Goal: Information Seeking & Learning: Learn about a topic

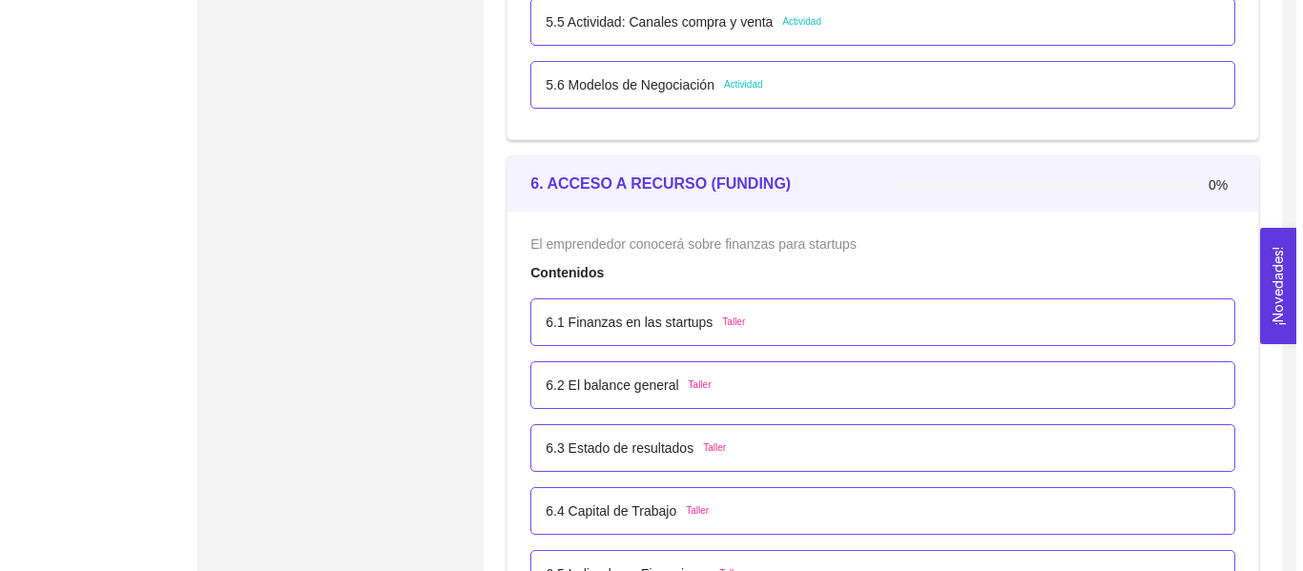
scroll to position [4295, 0]
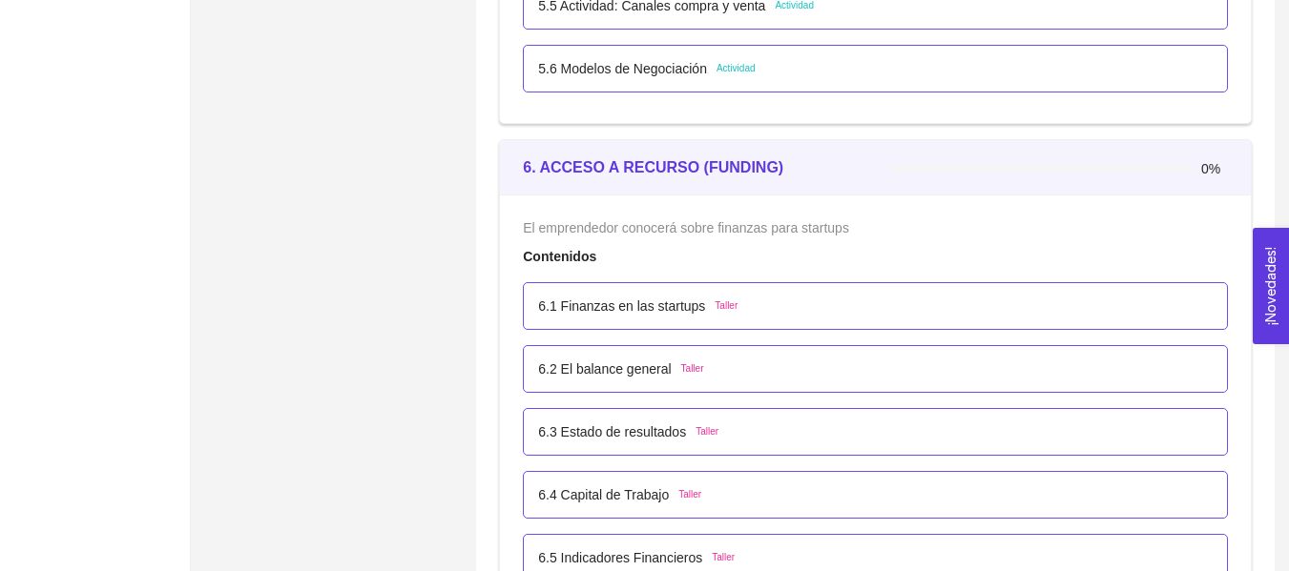
click at [784, 320] on div "6.1 Finanzas en las startups Taller" at bounding box center [875, 306] width 705 height 48
click at [671, 303] on p "6.1 Finanzas en las startups" at bounding box center [621, 306] width 167 height 21
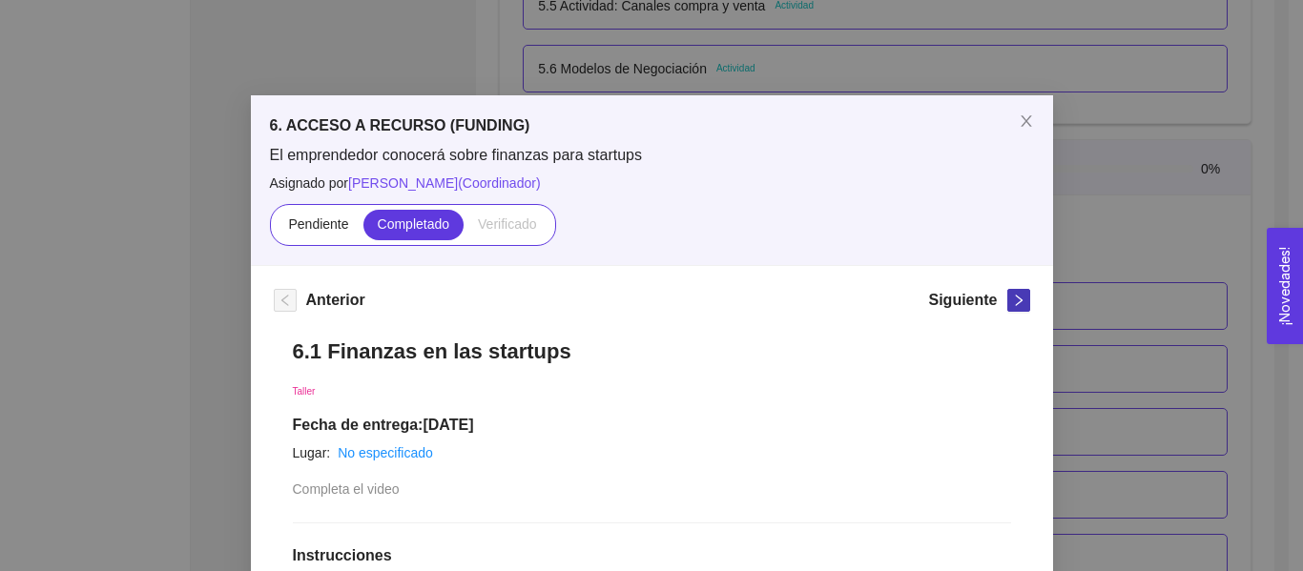
click at [1016, 299] on icon "right" at bounding box center [1018, 300] width 13 height 13
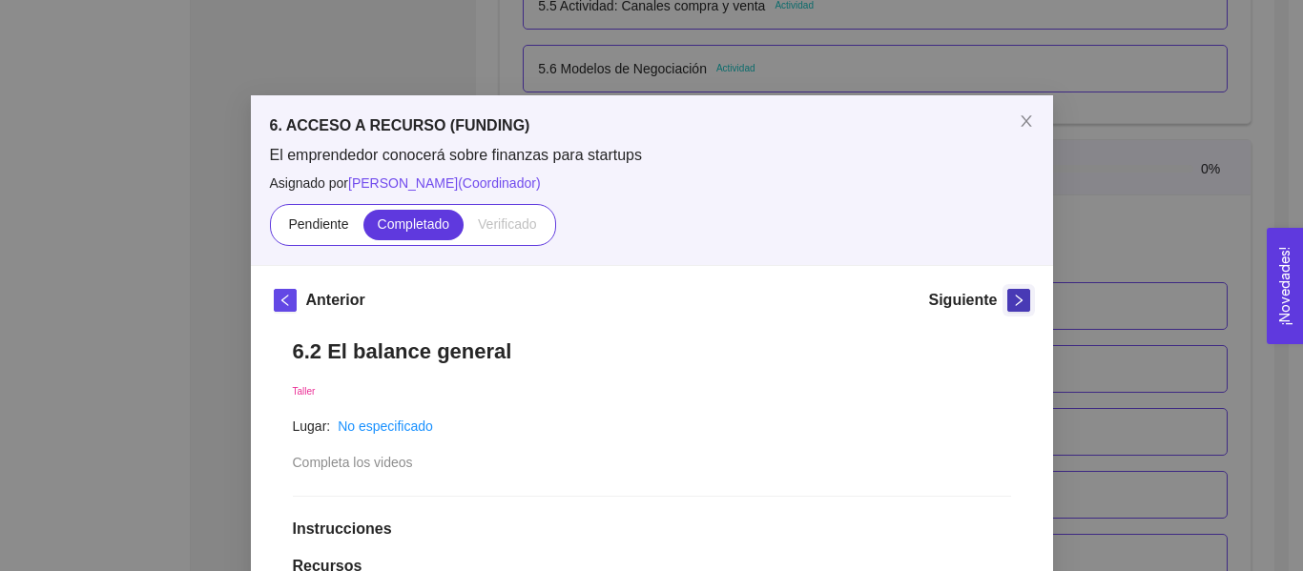
click at [1016, 299] on icon "right" at bounding box center [1018, 300] width 13 height 13
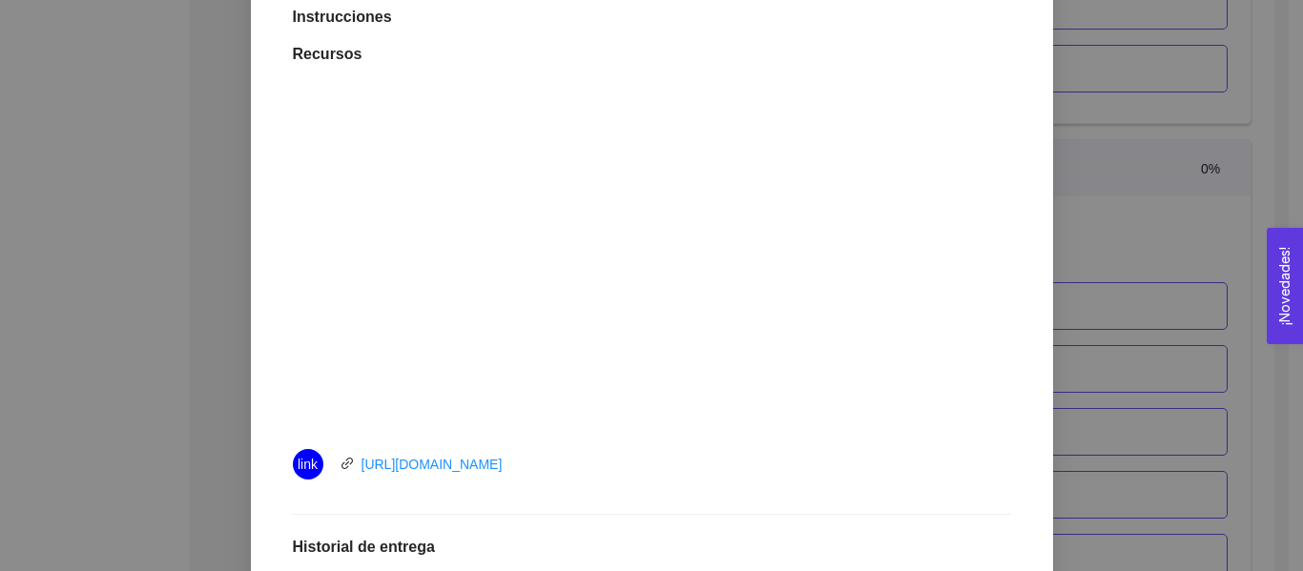
scroll to position [12, 0]
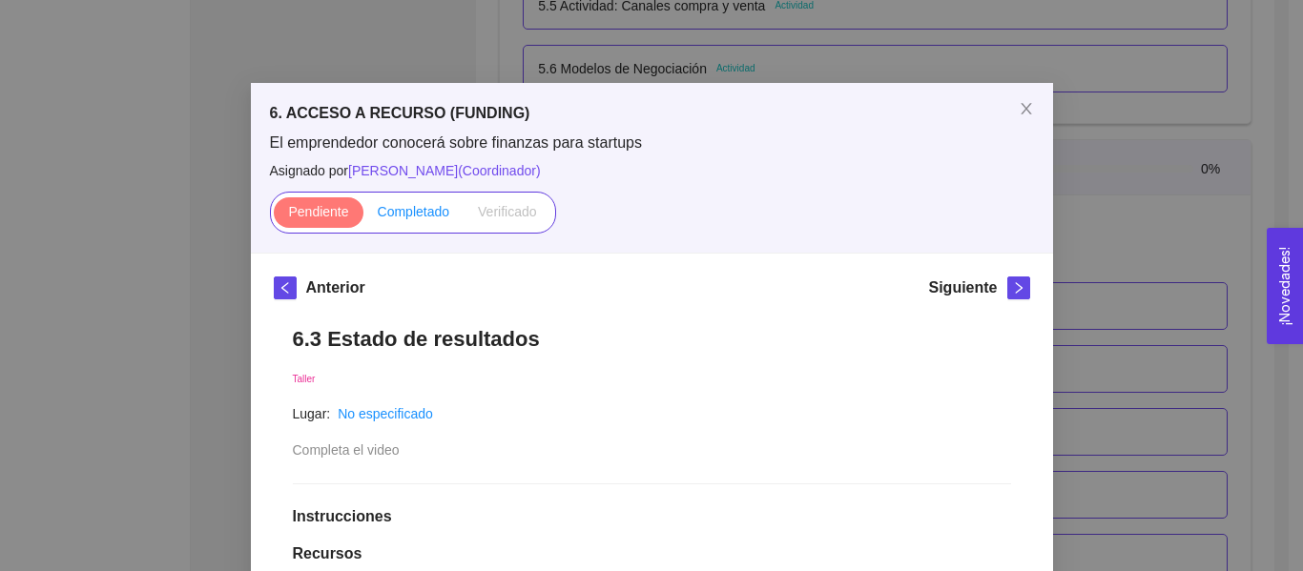
click at [417, 217] on span "Completado" at bounding box center [414, 211] width 72 height 15
click at [363, 217] on input "Completado" at bounding box center [363, 217] width 0 height 0
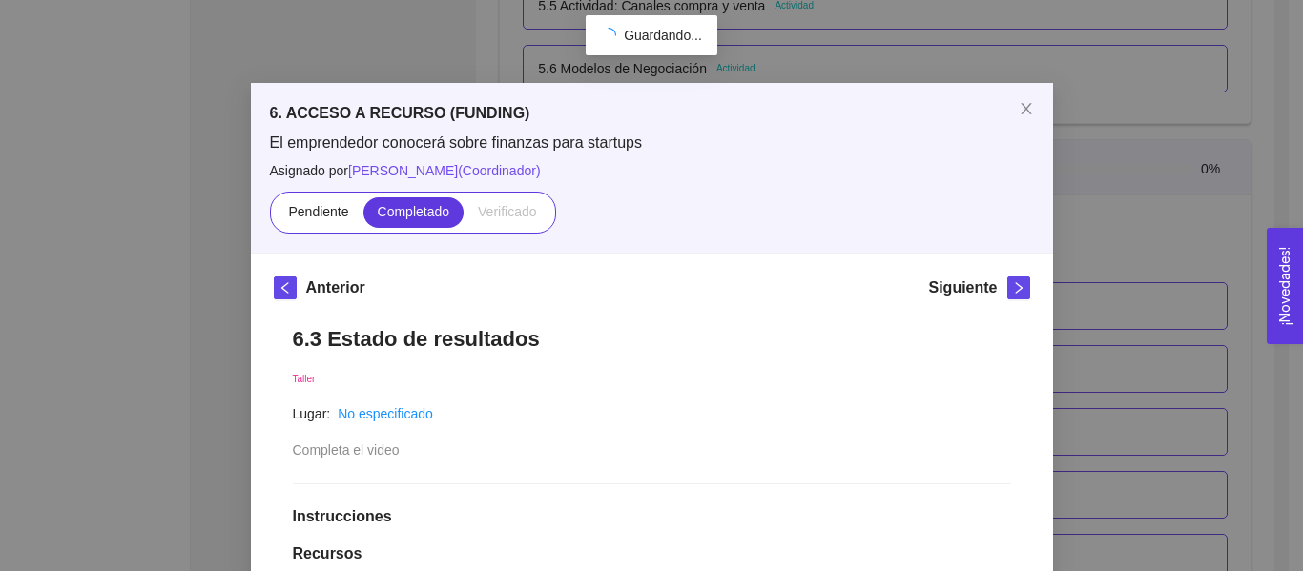
click at [992, 285] on div "Siguiente" at bounding box center [978, 292] width 101 height 31
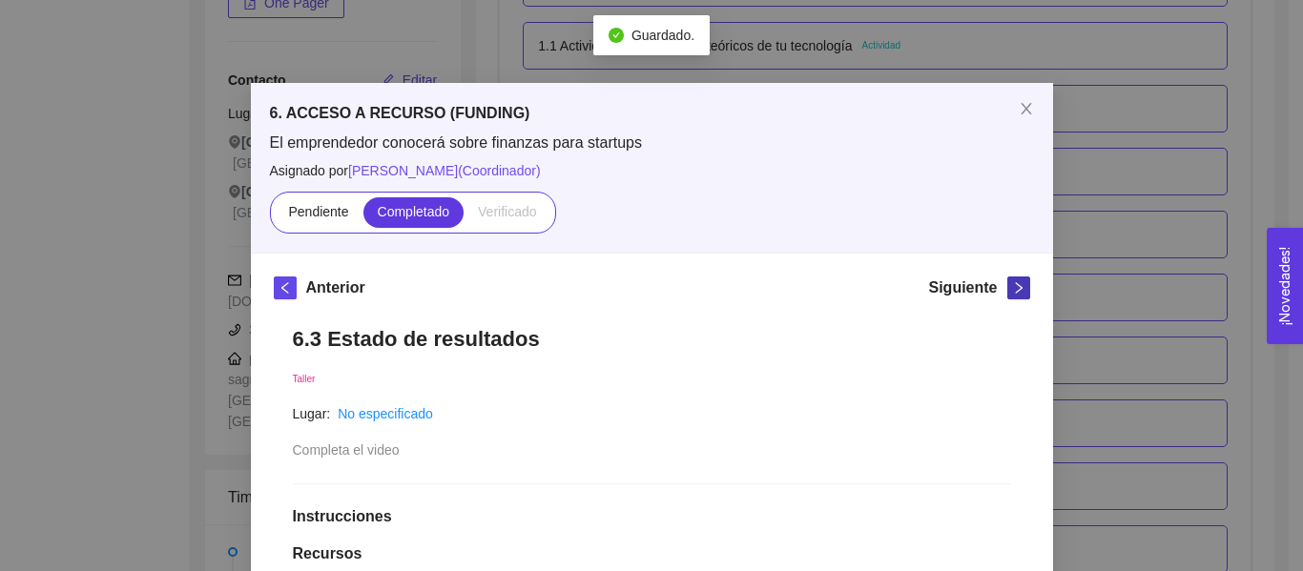
click at [1012, 289] on icon "right" at bounding box center [1018, 287] width 13 height 13
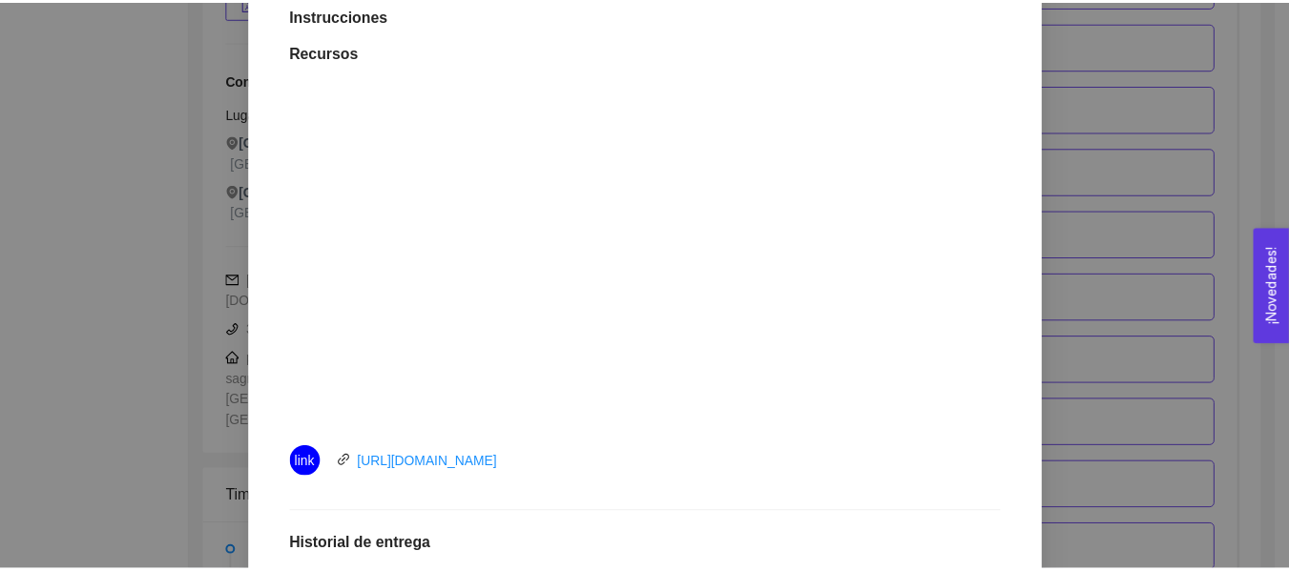
scroll to position [517, 0]
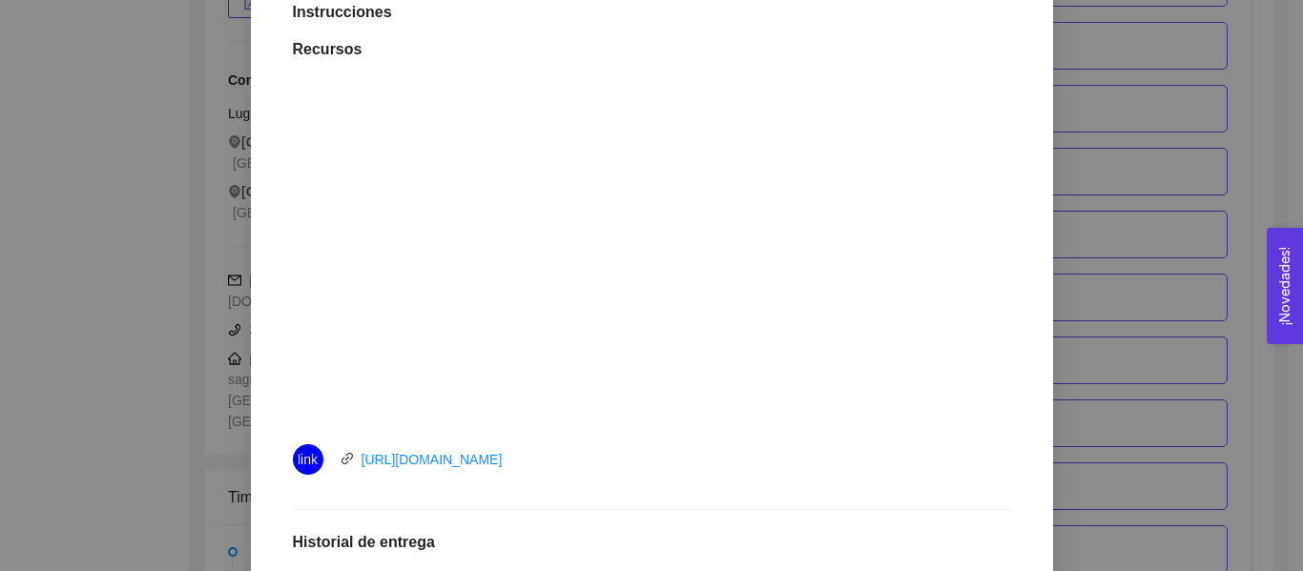
click at [1249, 141] on div "6. ACCESO A RECURSO (FUNDING) El emprendedor conocerá sobre finanzas para start…" at bounding box center [651, 285] width 1303 height 571
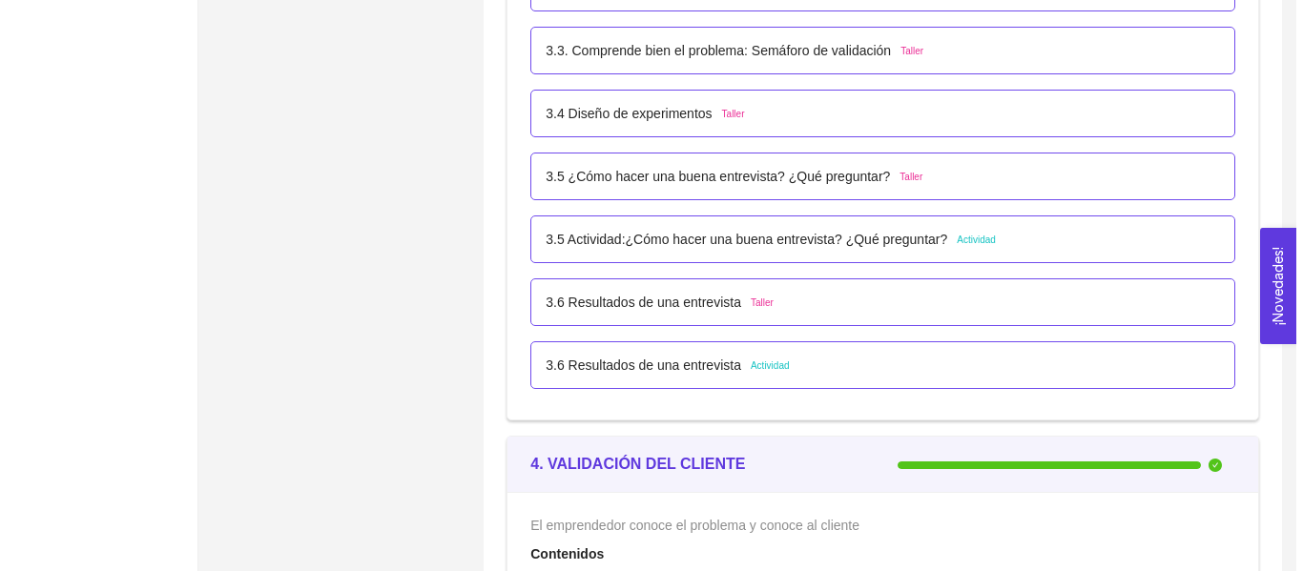
scroll to position [2689, 0]
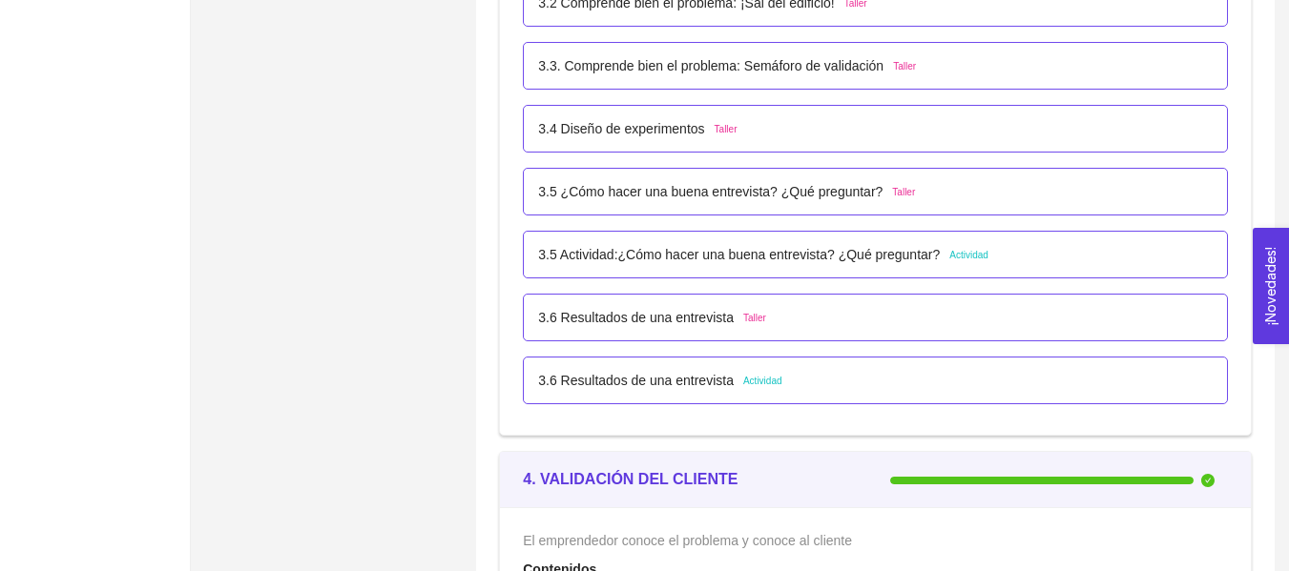
click at [613, 400] on div "3.6 Resultados de una entrevista Actividad" at bounding box center [875, 381] width 705 height 48
click at [626, 383] on p "3.6 Resultados de una entrevista" at bounding box center [636, 380] width 196 height 21
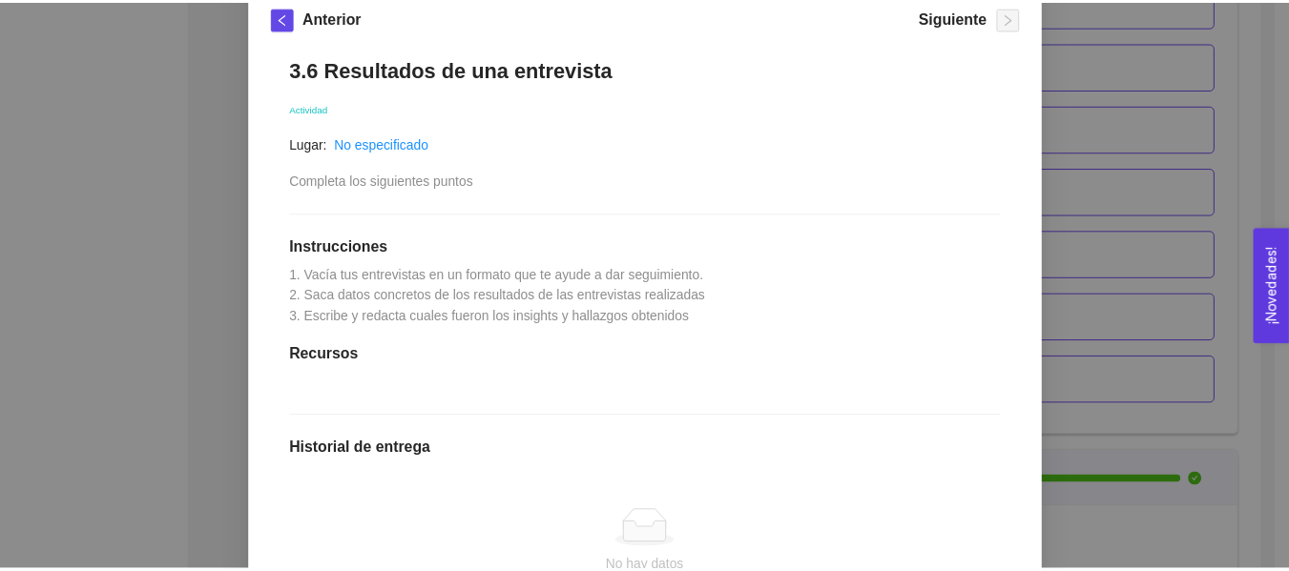
scroll to position [304, 0]
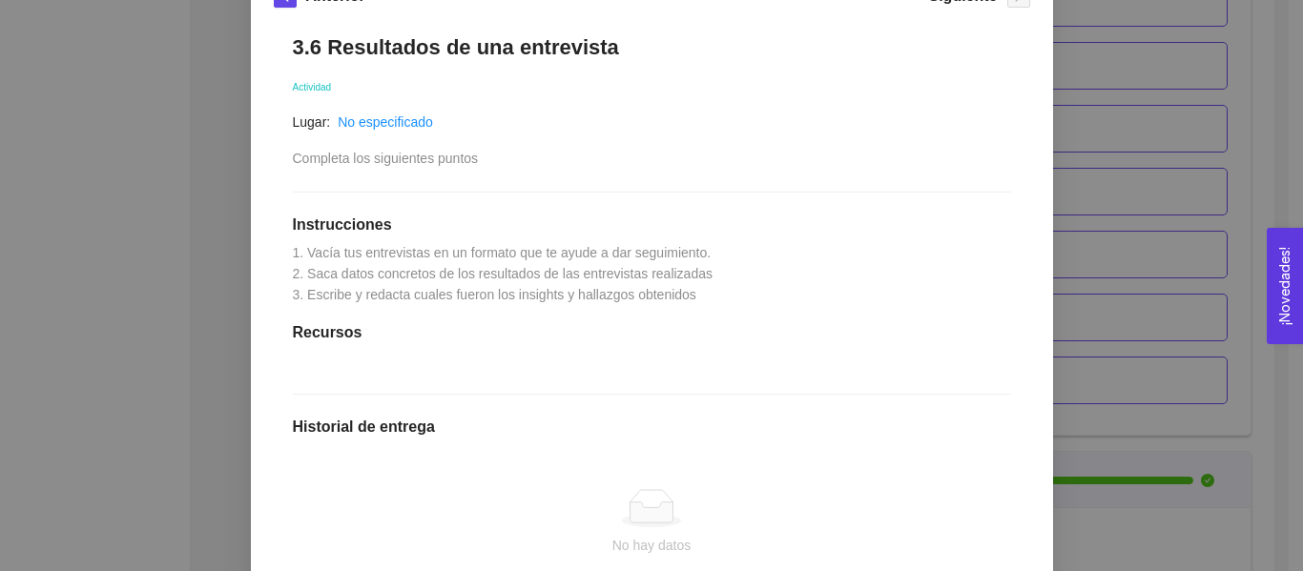
click at [1095, 313] on div "3. VALIDACIÓN DEL PROBLEMA Validación del problema Asignado por [PERSON_NAME] (…" at bounding box center [651, 285] width 1303 height 571
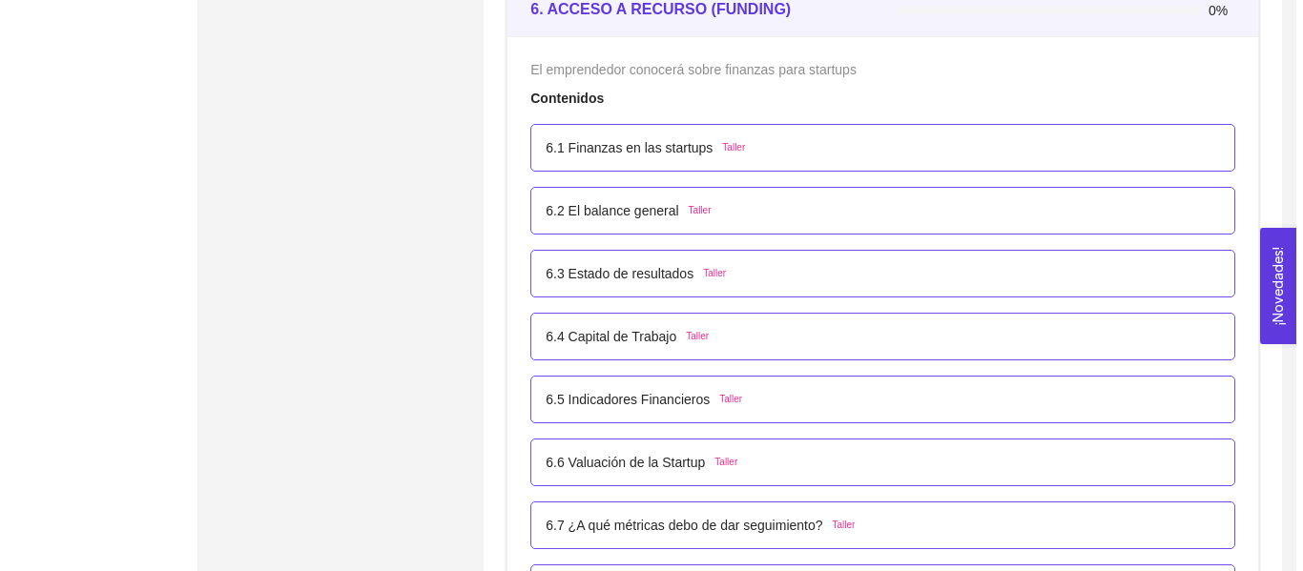
scroll to position [4500, 0]
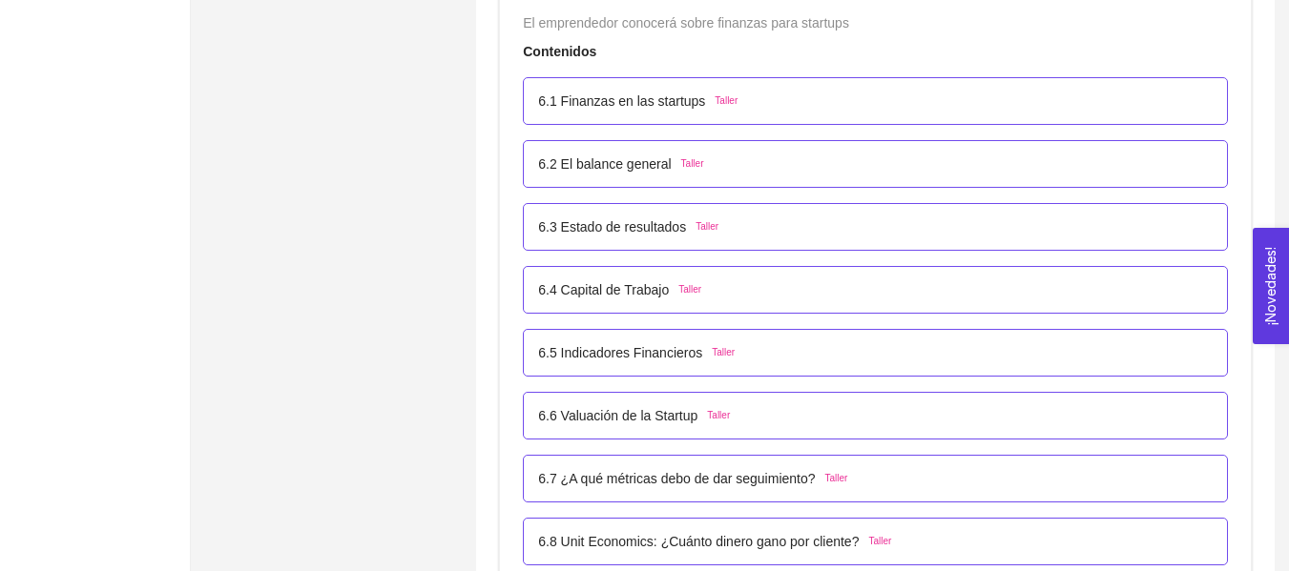
click at [649, 155] on p "6.2 El balance general" at bounding box center [604, 164] width 133 height 21
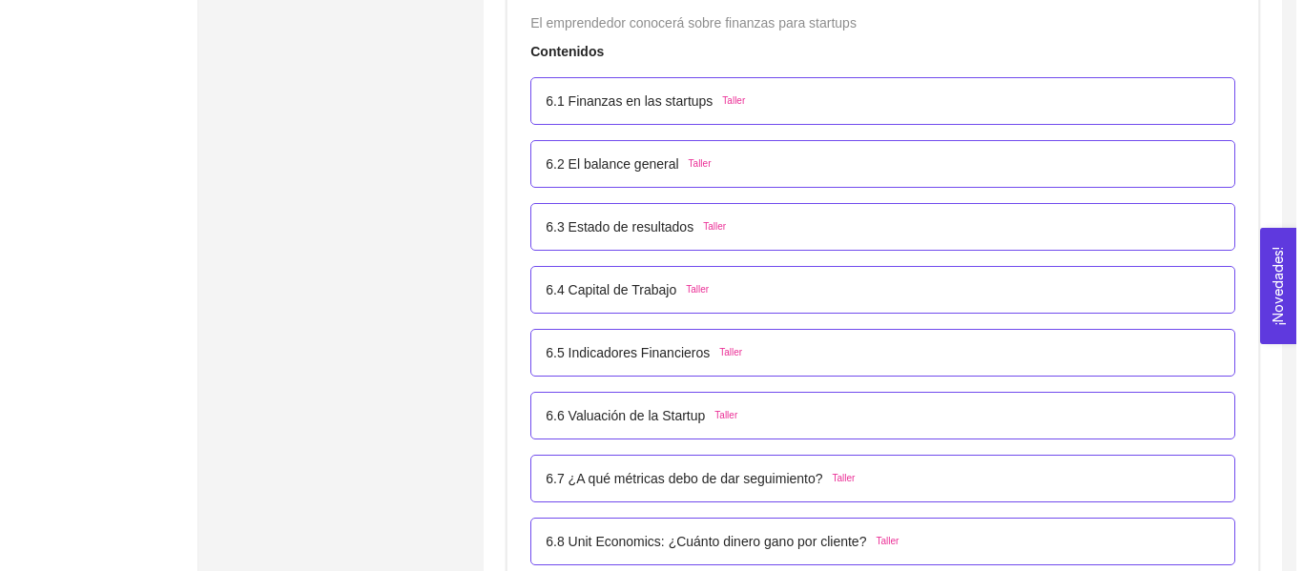
scroll to position [0, 0]
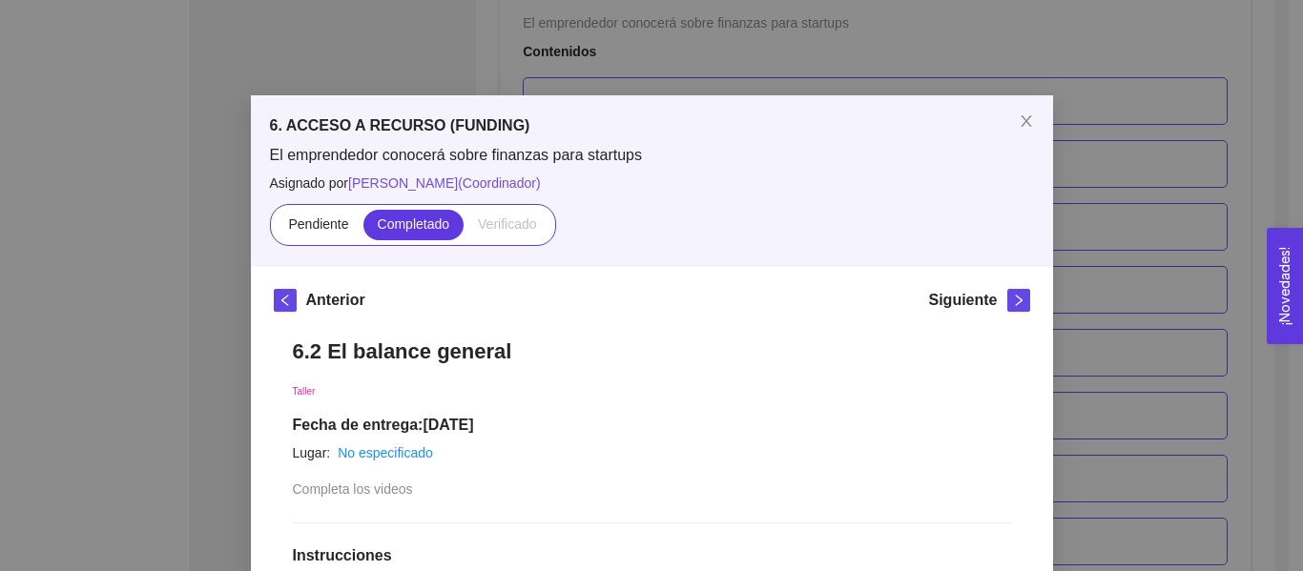
click at [1012, 299] on icon "right" at bounding box center [1018, 300] width 13 height 13
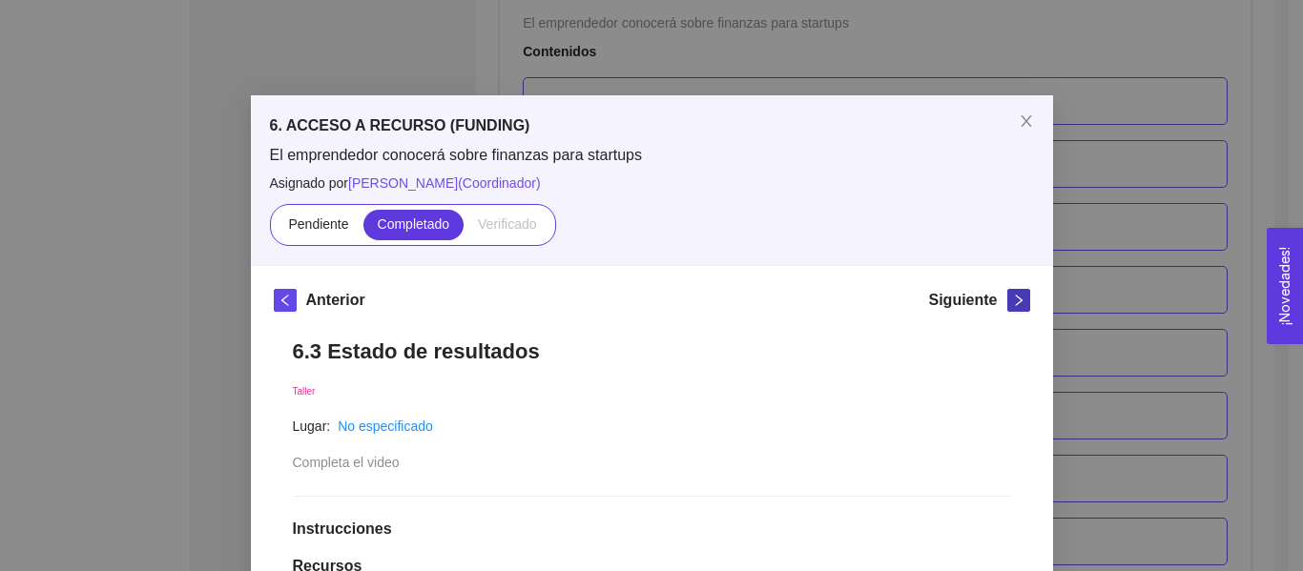
click at [1012, 299] on icon "right" at bounding box center [1018, 300] width 13 height 13
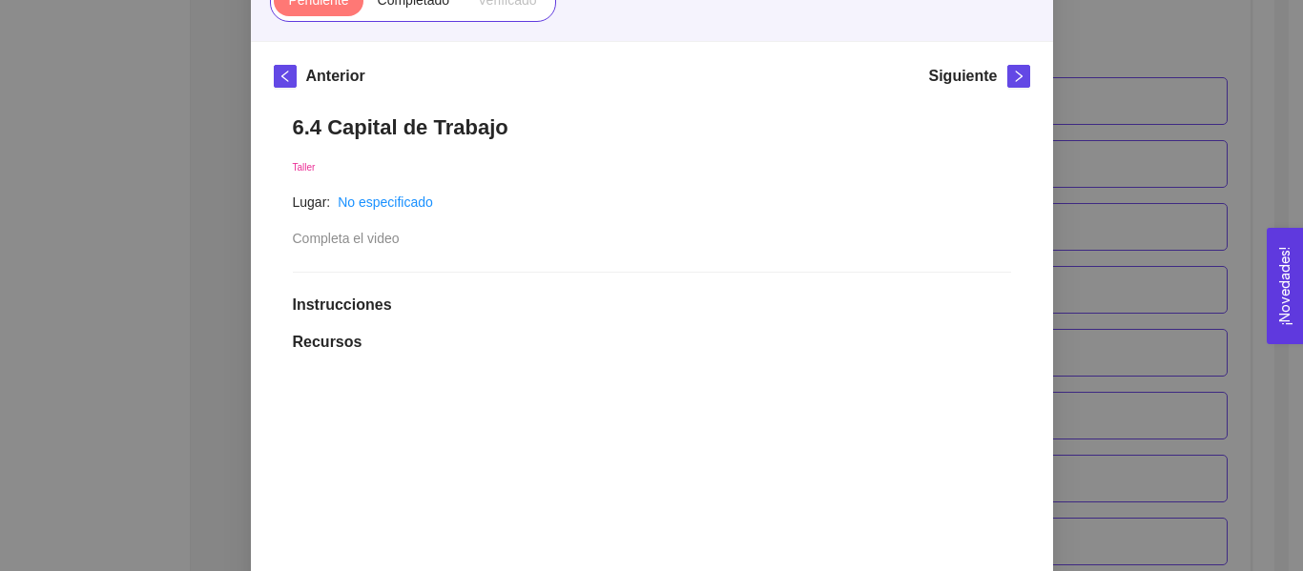
scroll to position [221, 0]
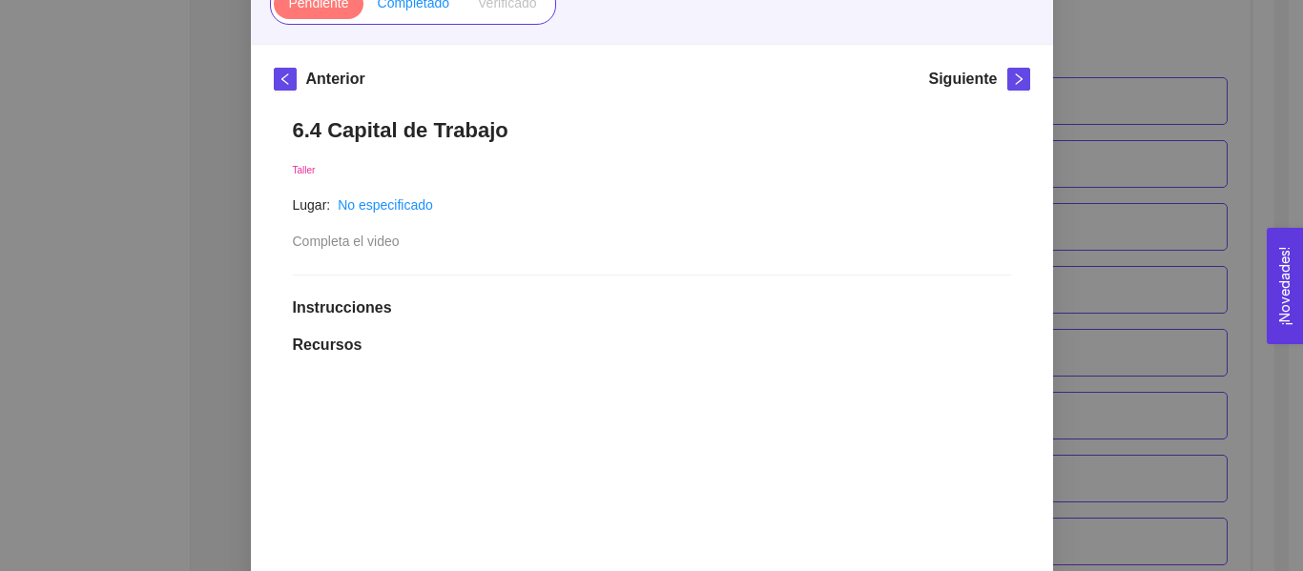
click at [428, 15] on label "Completado" at bounding box center [413, 4] width 101 height 31
click at [363, 8] on input "Completado" at bounding box center [363, 8] width 0 height 0
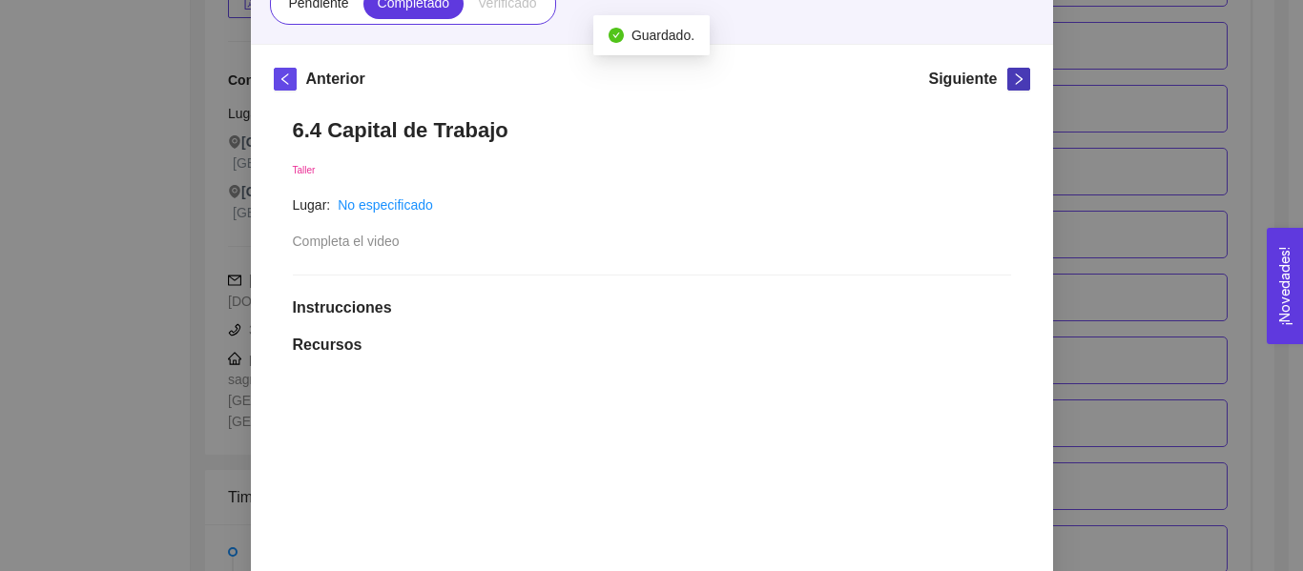
scroll to position [4500, 0]
click at [1012, 83] on icon "right" at bounding box center [1018, 78] width 13 height 13
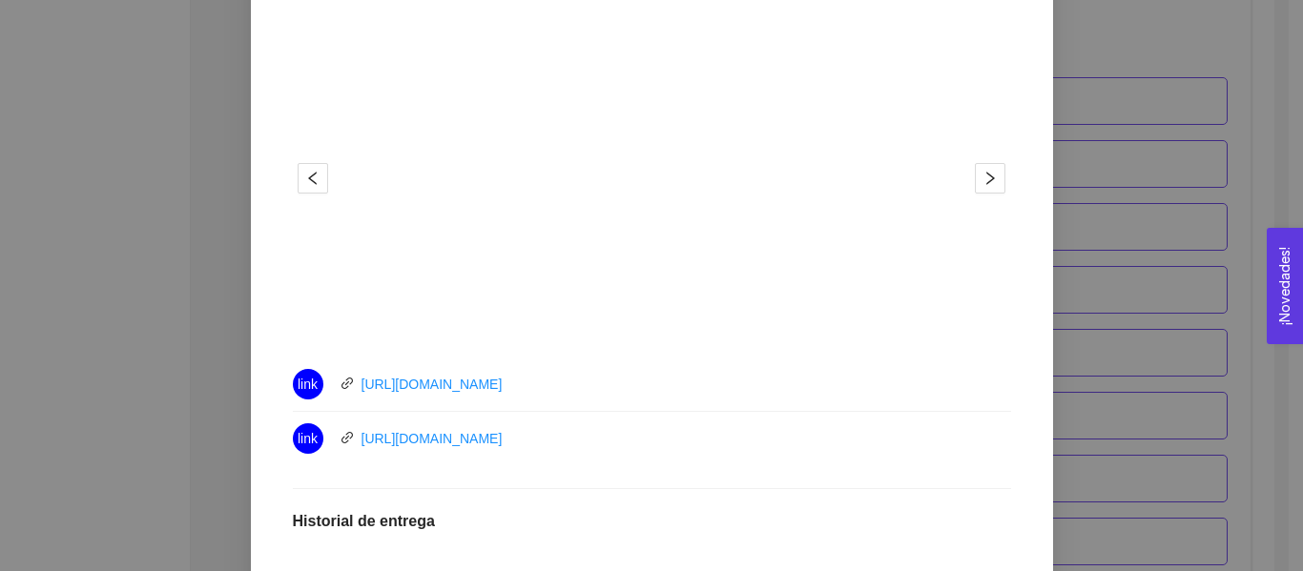
scroll to position [589, 0]
drag, startPoint x: 508, startPoint y: 450, endPoint x: 381, endPoint y: 448, distance: 127.8
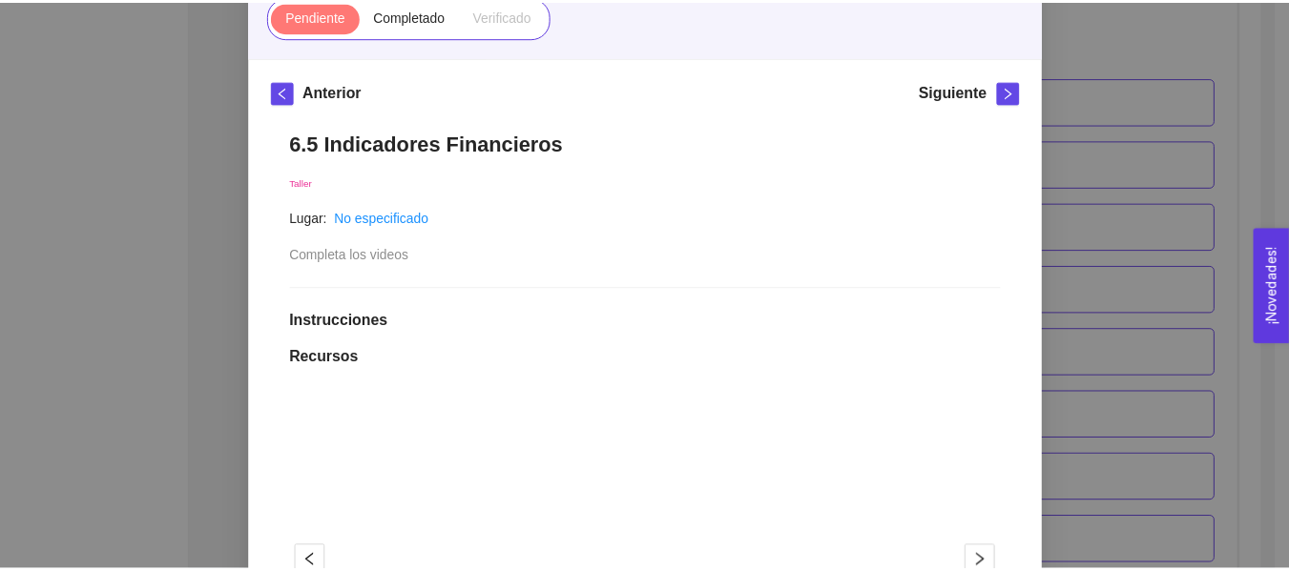
scroll to position [181, 0]
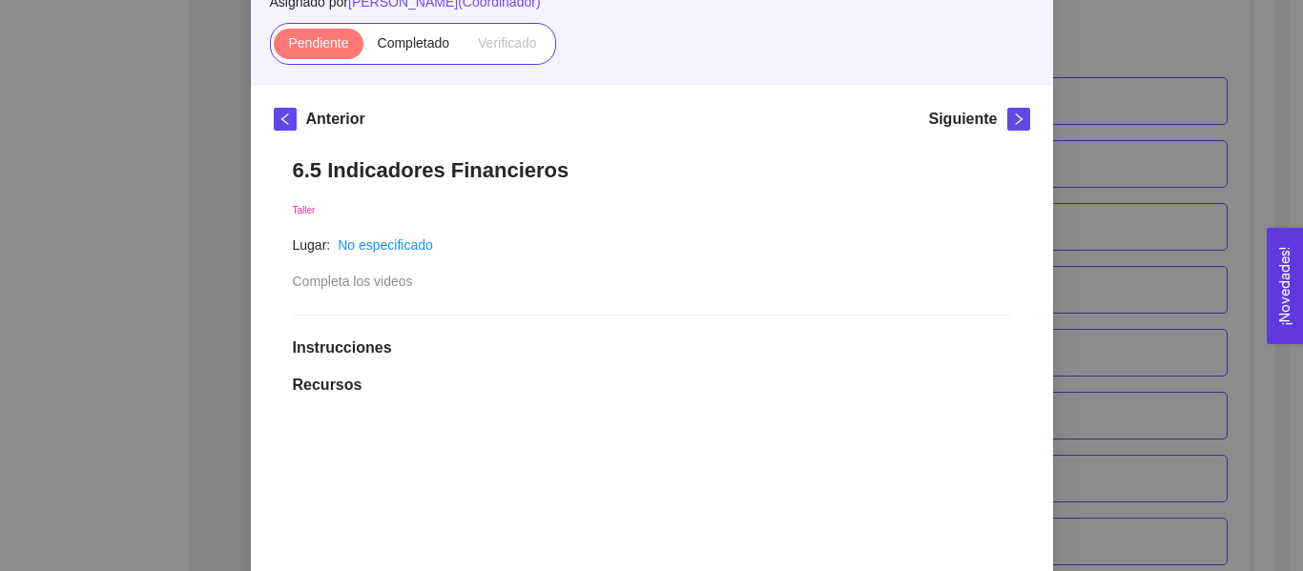
click at [1208, 155] on div "6. ACCESO A RECURSO (FUNDING) El emprendedor conocerá sobre finanzas para start…" at bounding box center [651, 285] width 1303 height 571
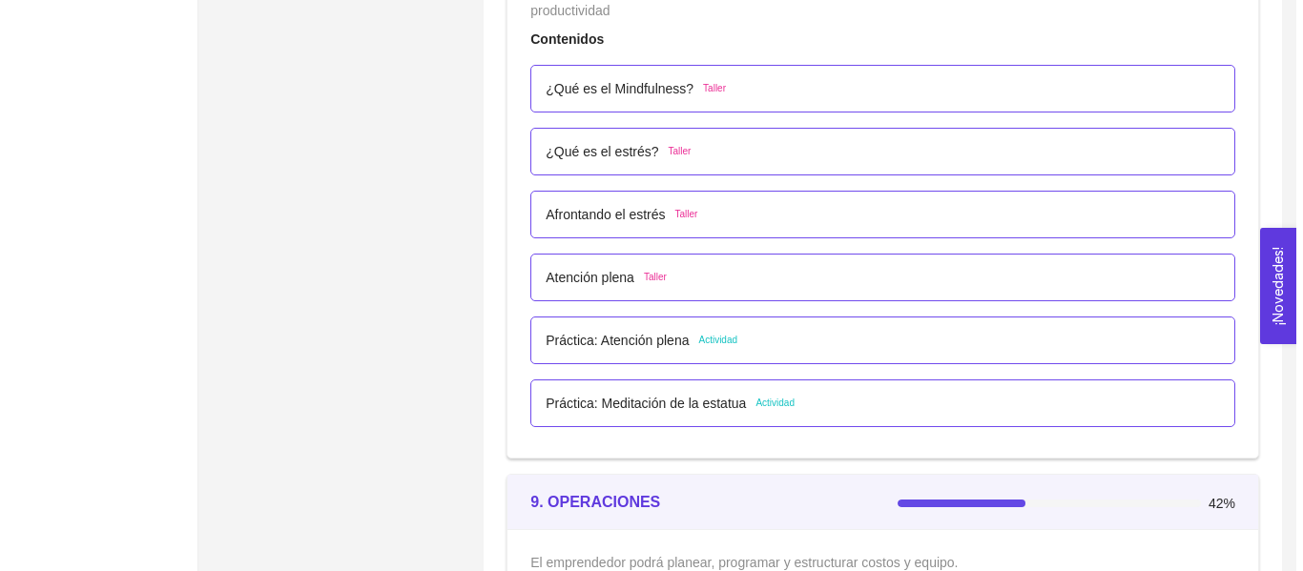
scroll to position [5968, 0]
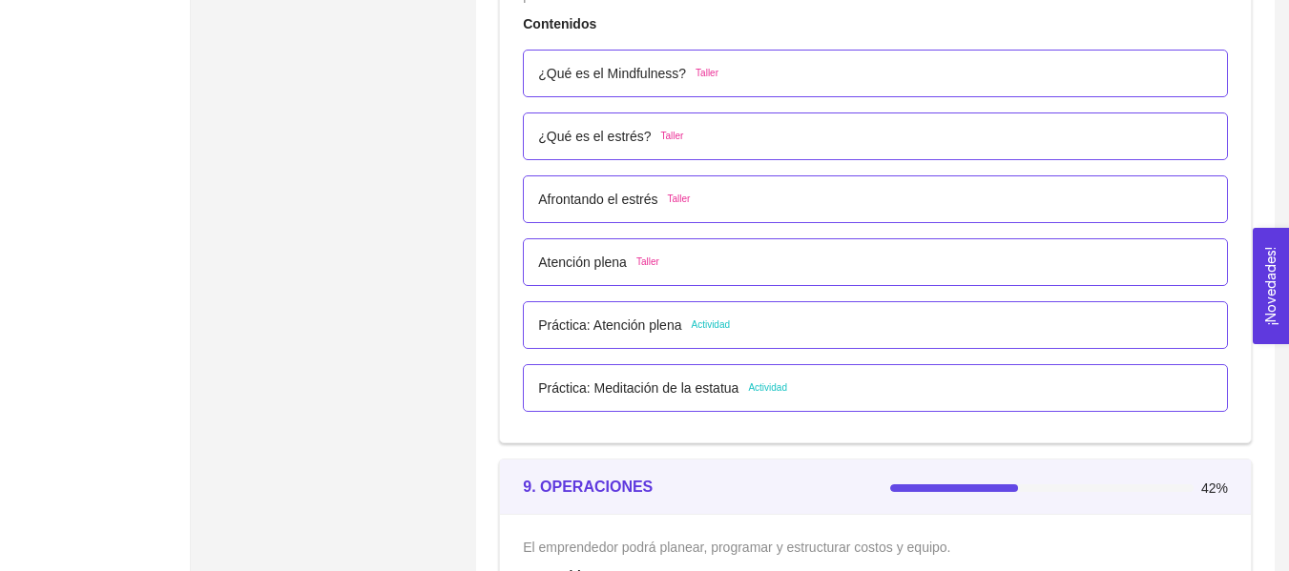
click at [678, 337] on div "Práctica: Atención plena Actividad" at bounding box center [875, 325] width 705 height 48
click at [661, 332] on p "Práctica: Atención plena" at bounding box center [609, 325] width 143 height 21
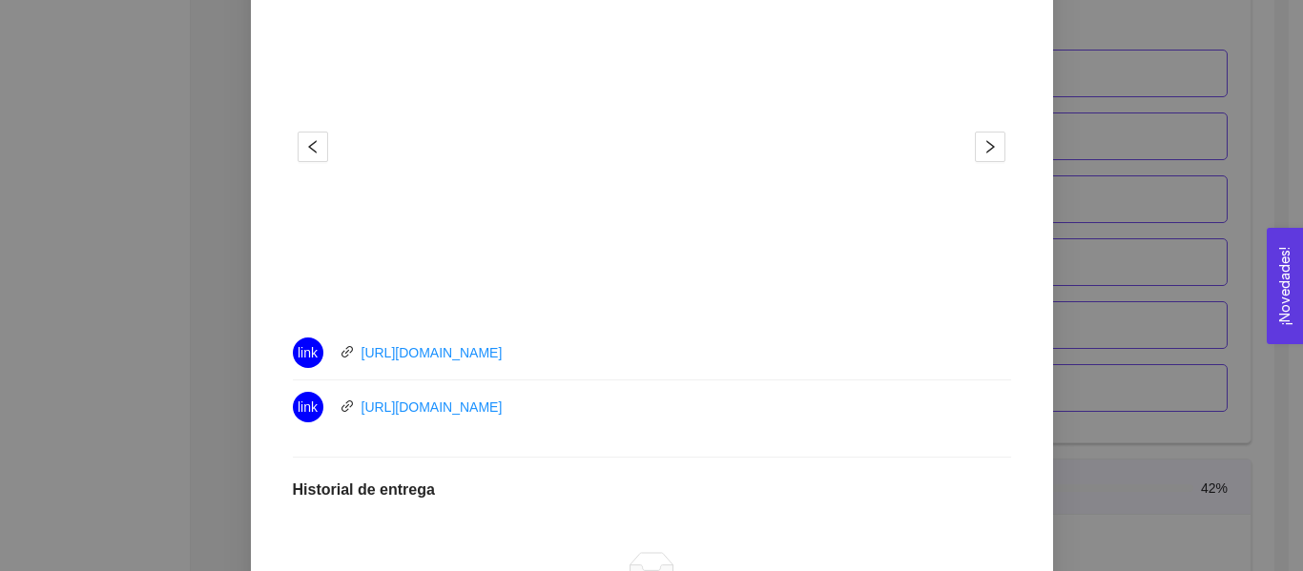
scroll to position [690, 0]
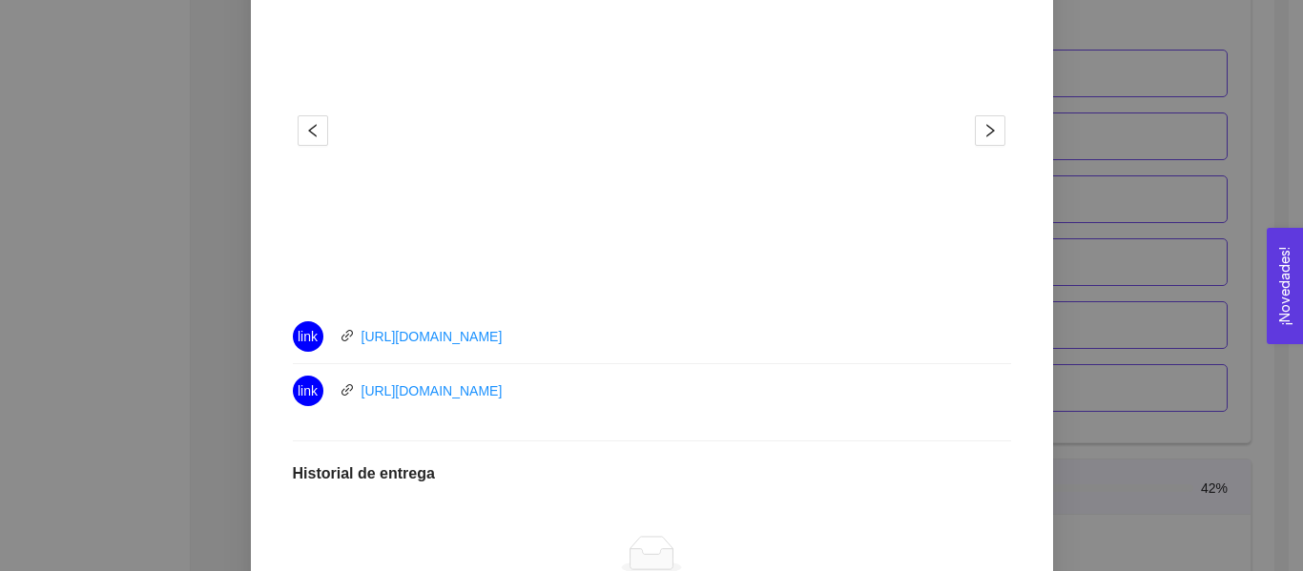
click at [1138, 300] on div "8. BIENESTAR El emprendedor tendrá la capacidad de Microresilencia, Manejo de e…" at bounding box center [651, 285] width 1303 height 571
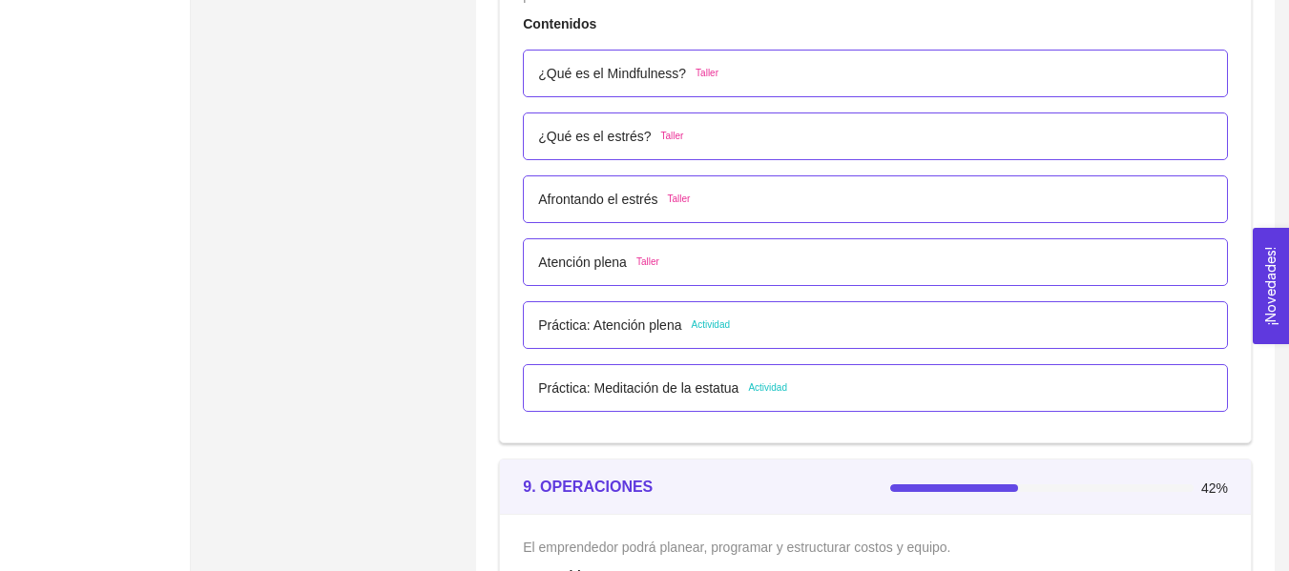
click at [662, 387] on p "Práctica: Meditación de la estatua" at bounding box center [638, 388] width 200 height 21
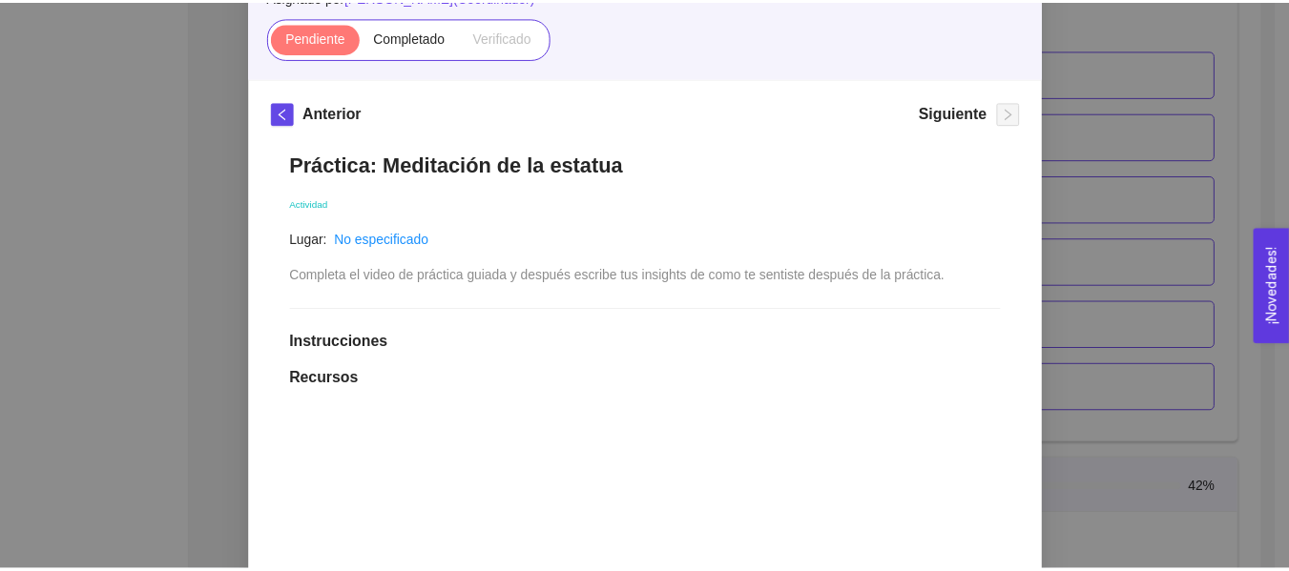
scroll to position [175, 0]
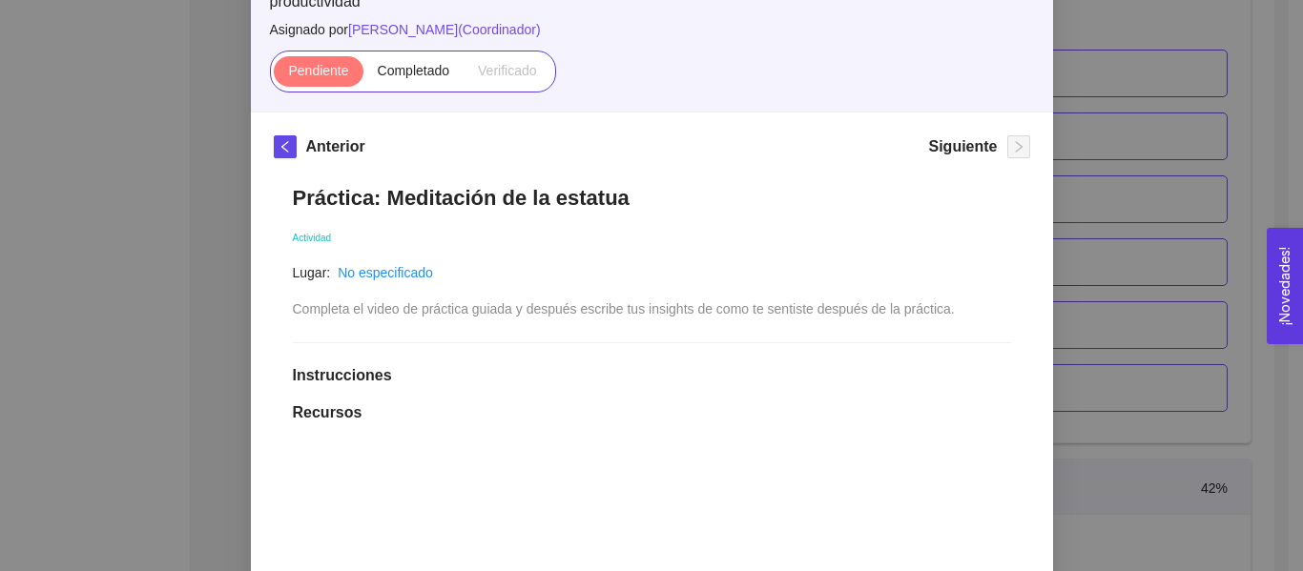
click at [1131, 197] on div "8. BIENESTAR El emprendedor tendrá la capacidad de Microresilencia, Manejo de e…" at bounding box center [651, 285] width 1303 height 571
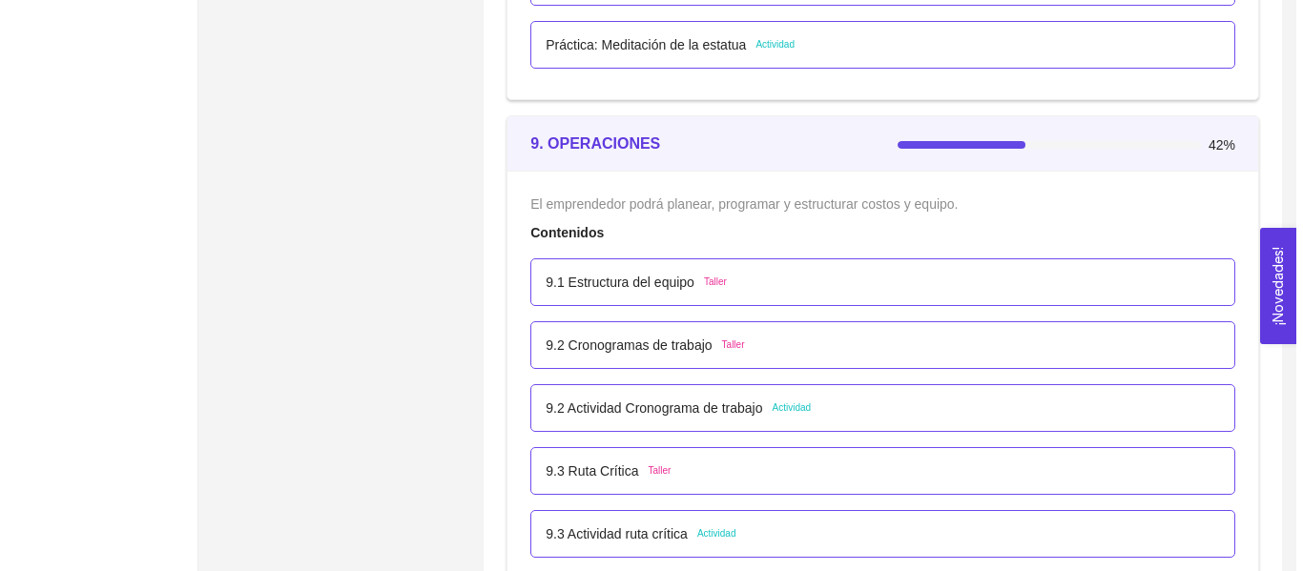
scroll to position [6343, 0]
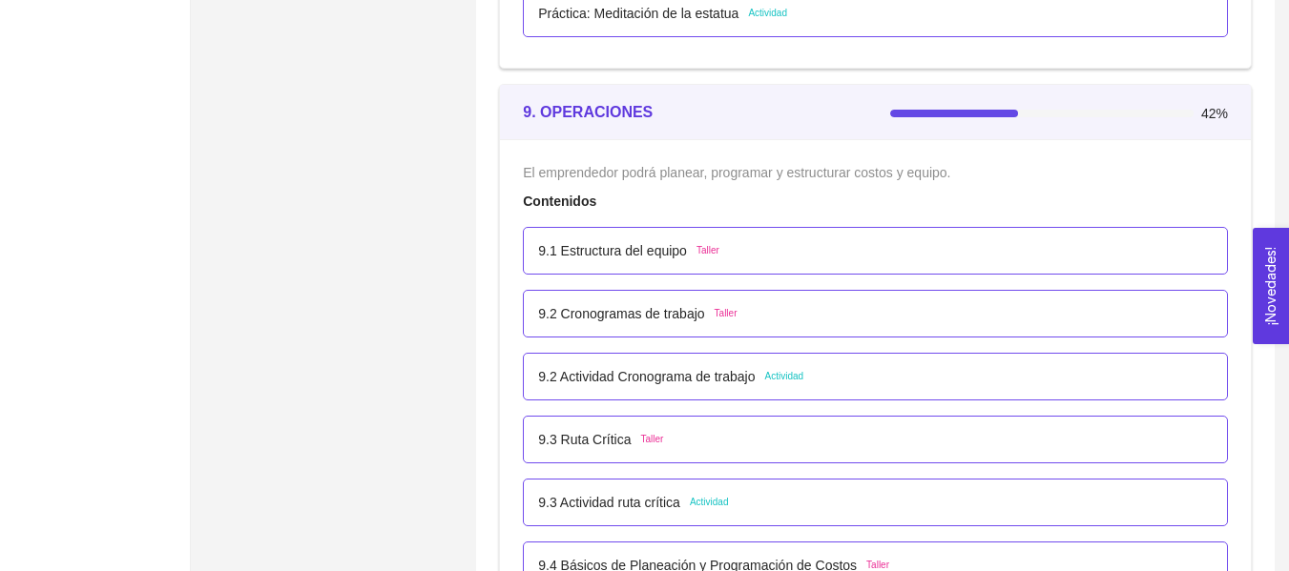
click at [801, 374] on span "Actividad" at bounding box center [784, 376] width 39 height 15
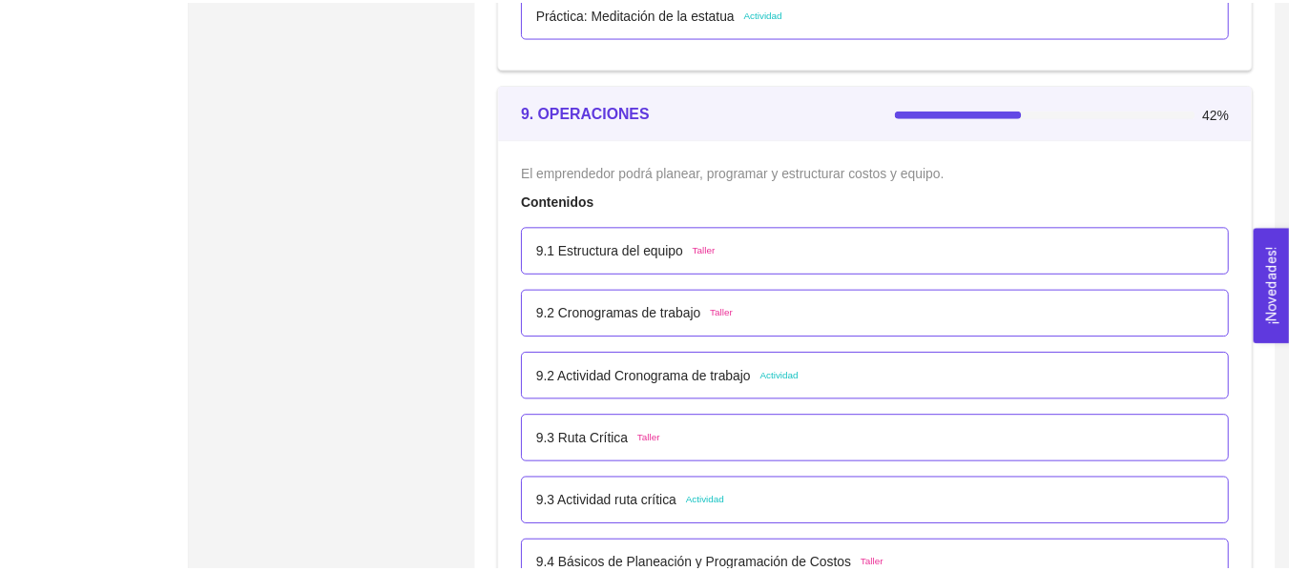
scroll to position [0, 0]
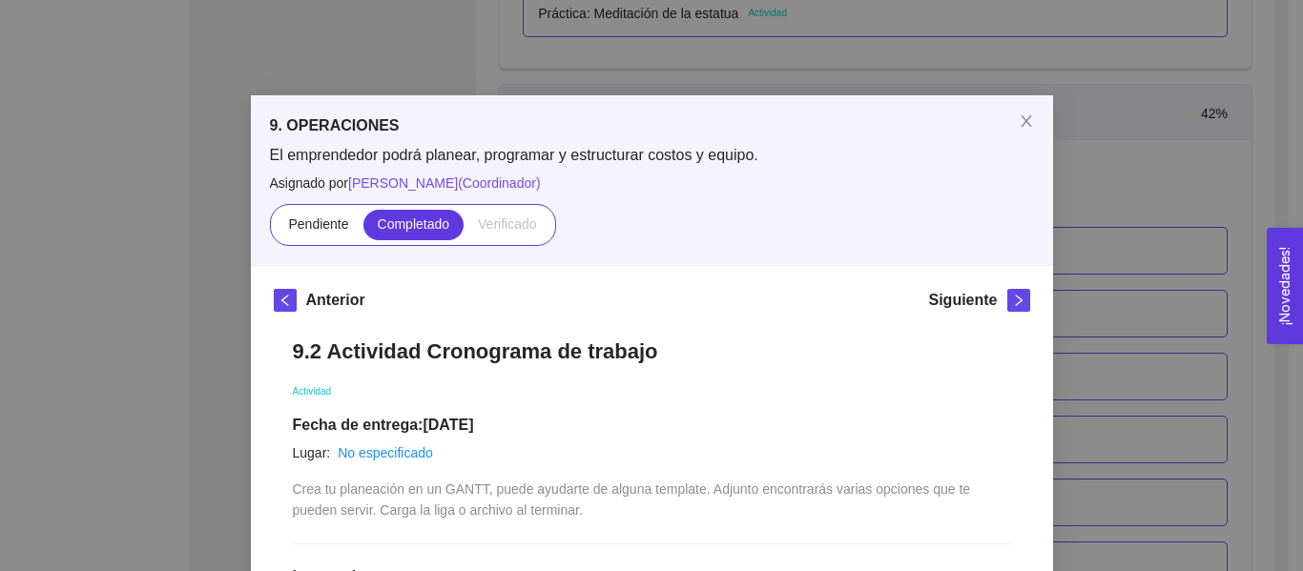
click at [1163, 155] on div "9. OPERACIONES El emprendedor podrá planear, programar y estructurar costos y e…" at bounding box center [651, 285] width 1303 height 571
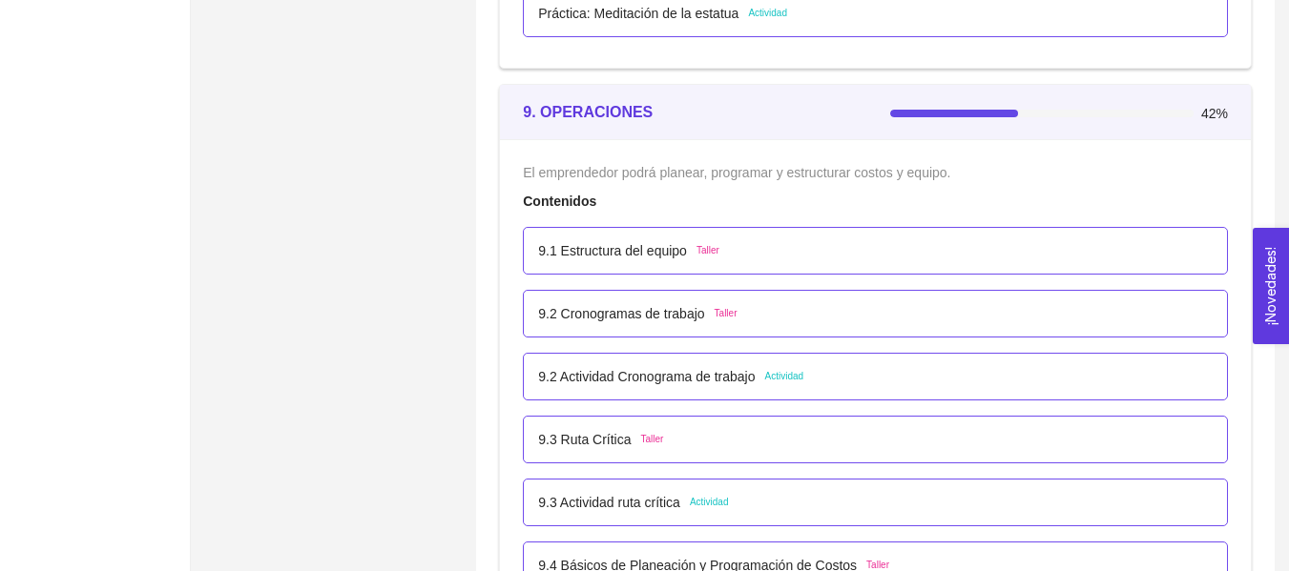
click at [667, 226] on li "9.1 Estructura del equipo Taller" at bounding box center [875, 250] width 705 height 63
click at [657, 250] on p "9.1 Estructura del equipo" at bounding box center [612, 250] width 149 height 21
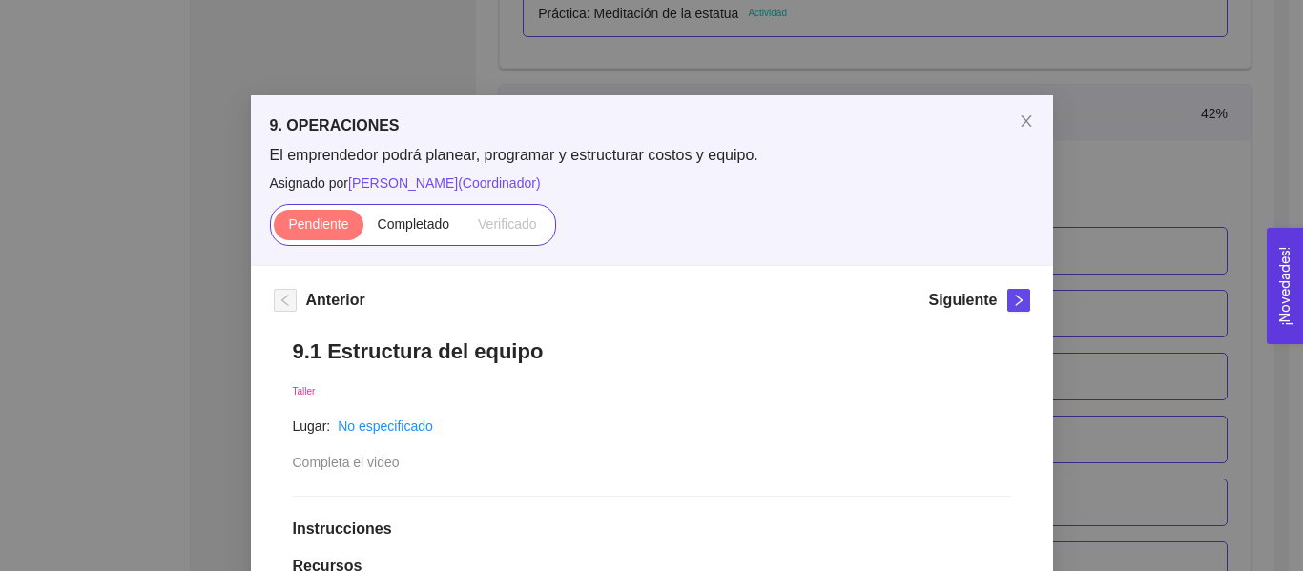
click at [1149, 207] on div "9. OPERACIONES El emprendedor podrá planear, programar y estructurar costos y e…" at bounding box center [651, 285] width 1303 height 571
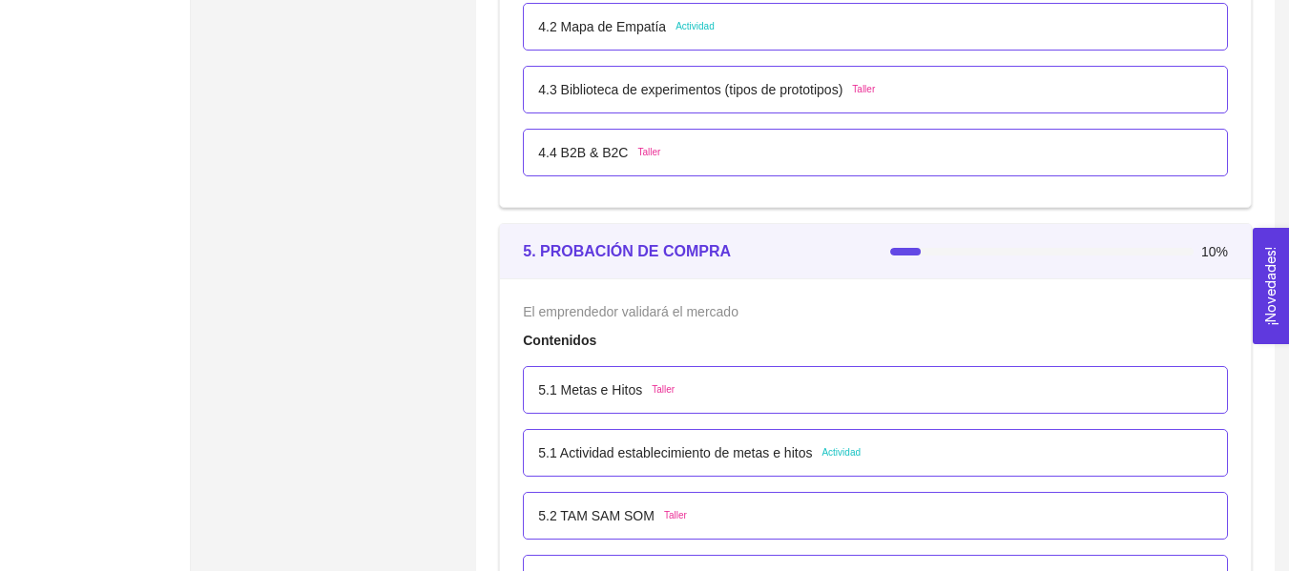
scroll to position [3172, 0]
